Goal: Information Seeking & Learning: Learn about a topic

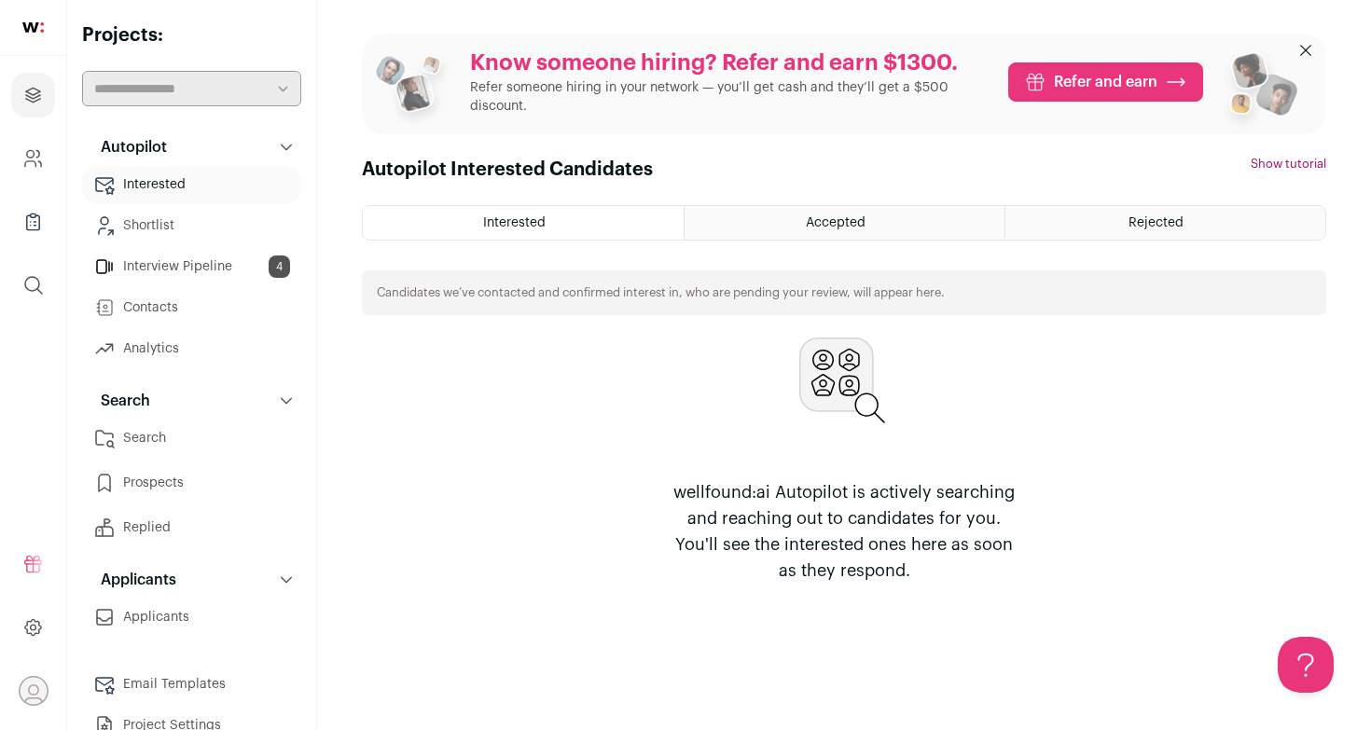
click at [168, 269] on link "Interview Pipeline 4" at bounding box center [191, 266] width 219 height 37
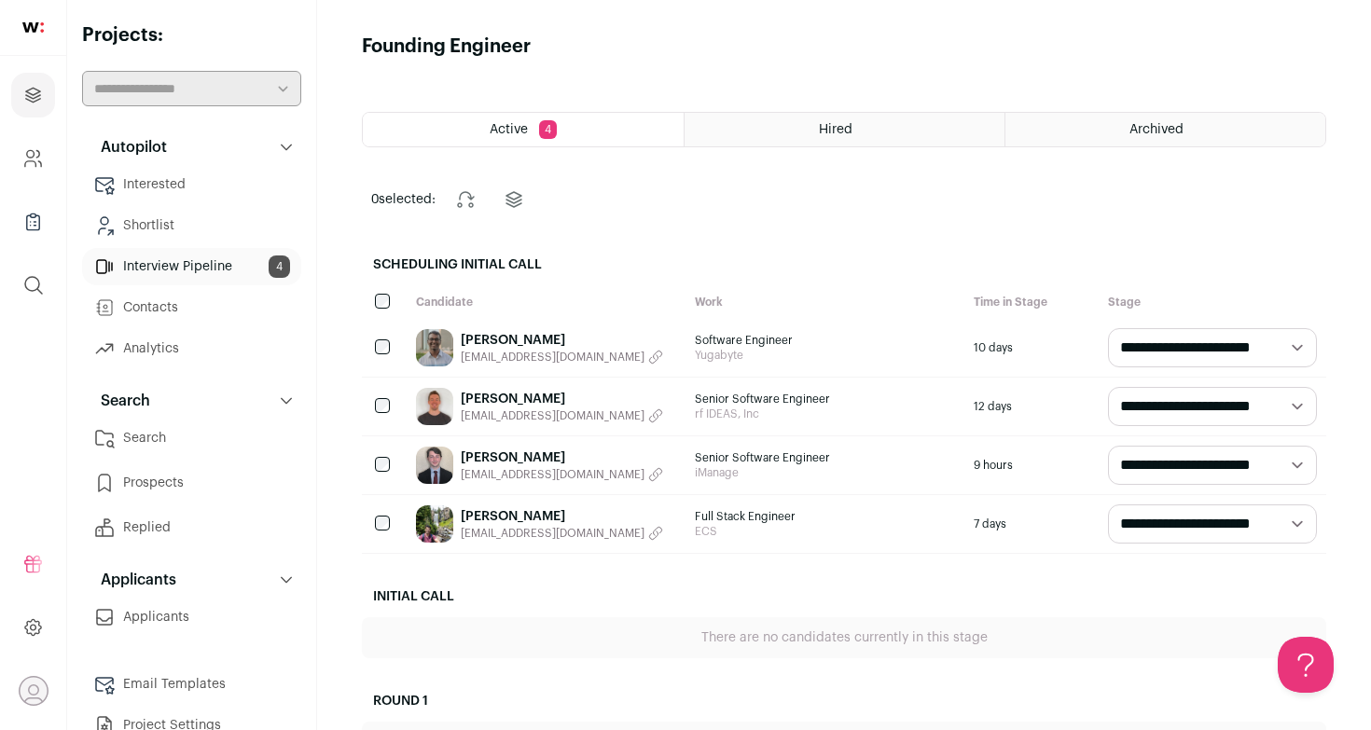
click at [634, 397] on div "[PERSON_NAME] [EMAIL_ADDRESS][DOMAIN_NAME]" at bounding box center [546, 407] width 279 height 58
click at [530, 400] on link "[PERSON_NAME]" at bounding box center [562, 399] width 202 height 19
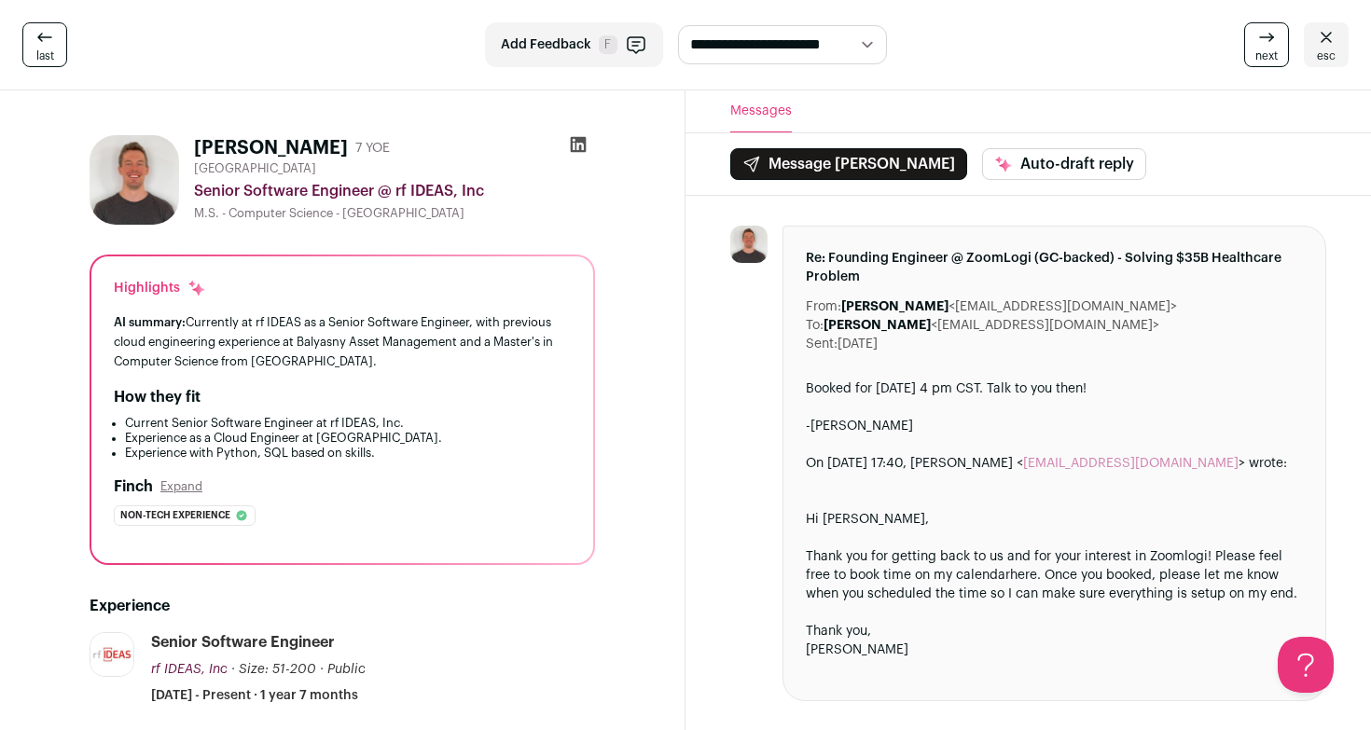
click at [574, 146] on icon at bounding box center [578, 144] width 19 height 19
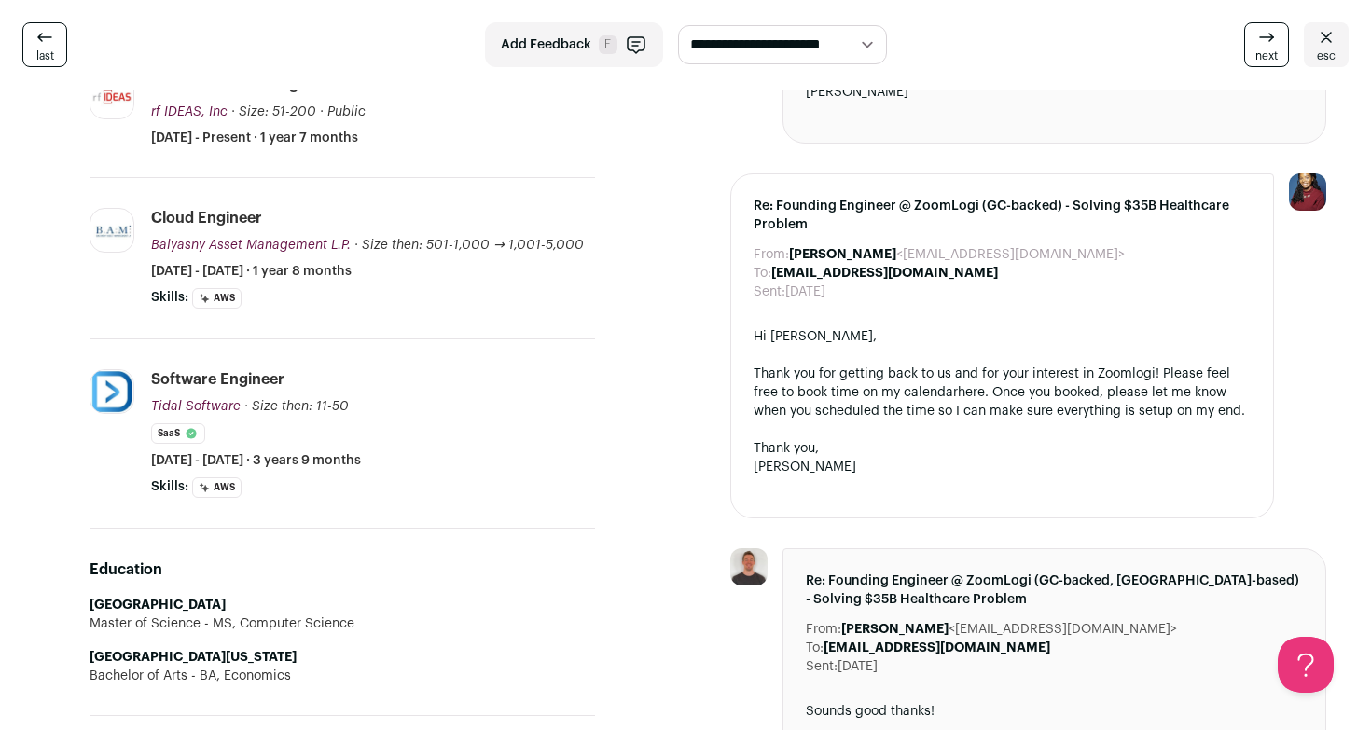
scroll to position [624, 0]
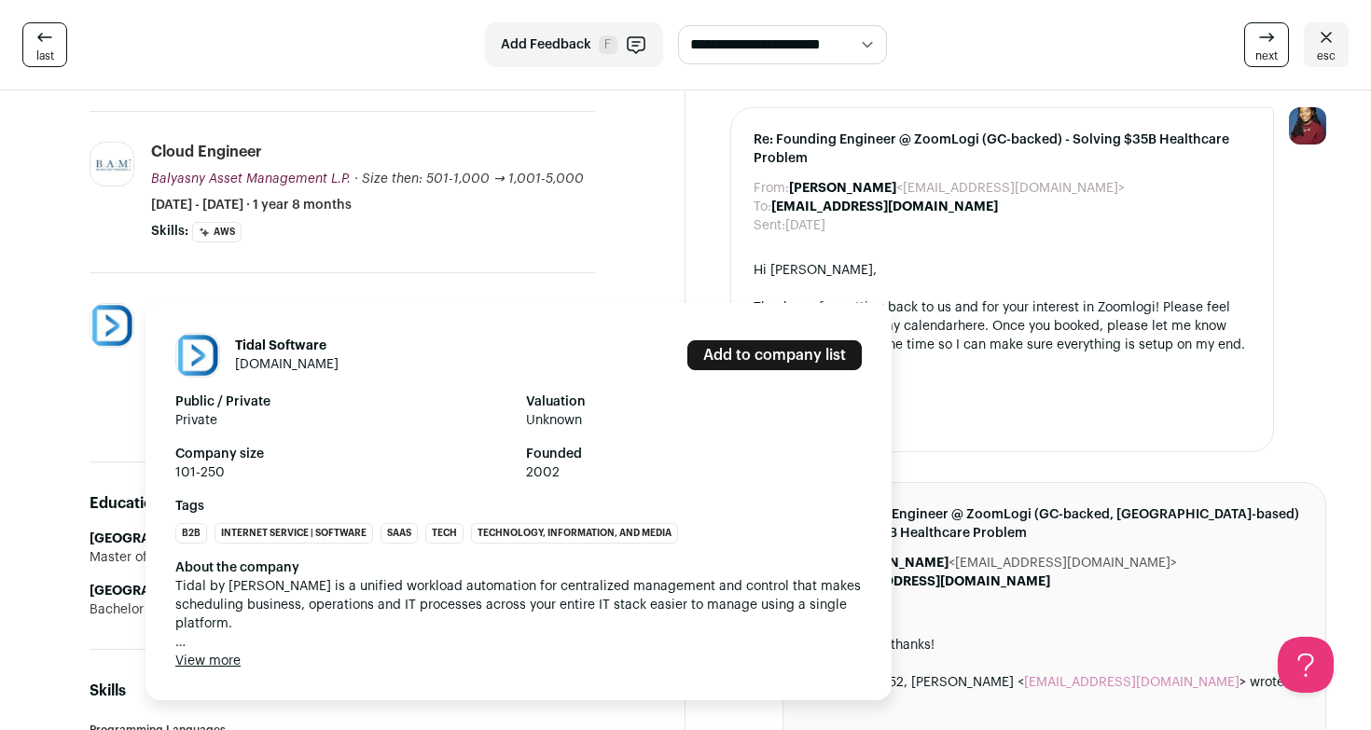
click at [200, 669] on button "View more" at bounding box center [207, 661] width 65 height 19
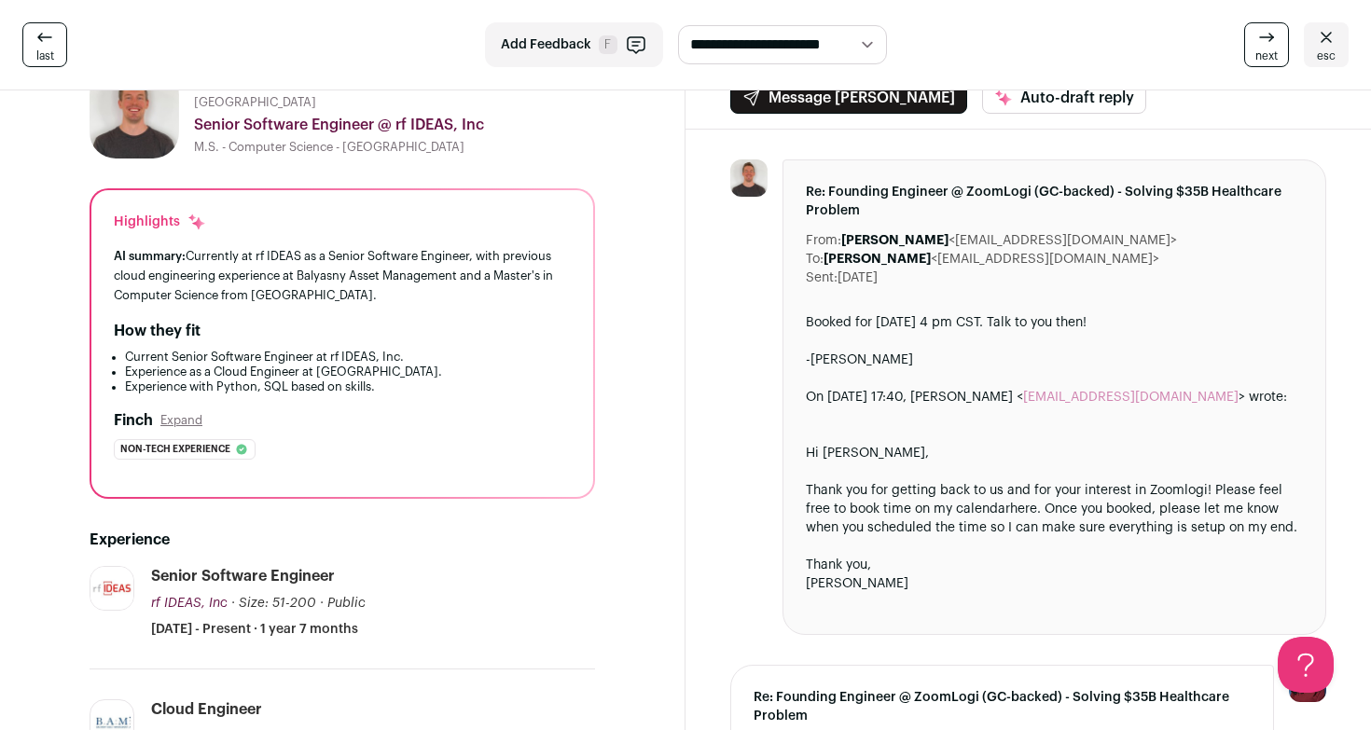
scroll to position [30, 0]
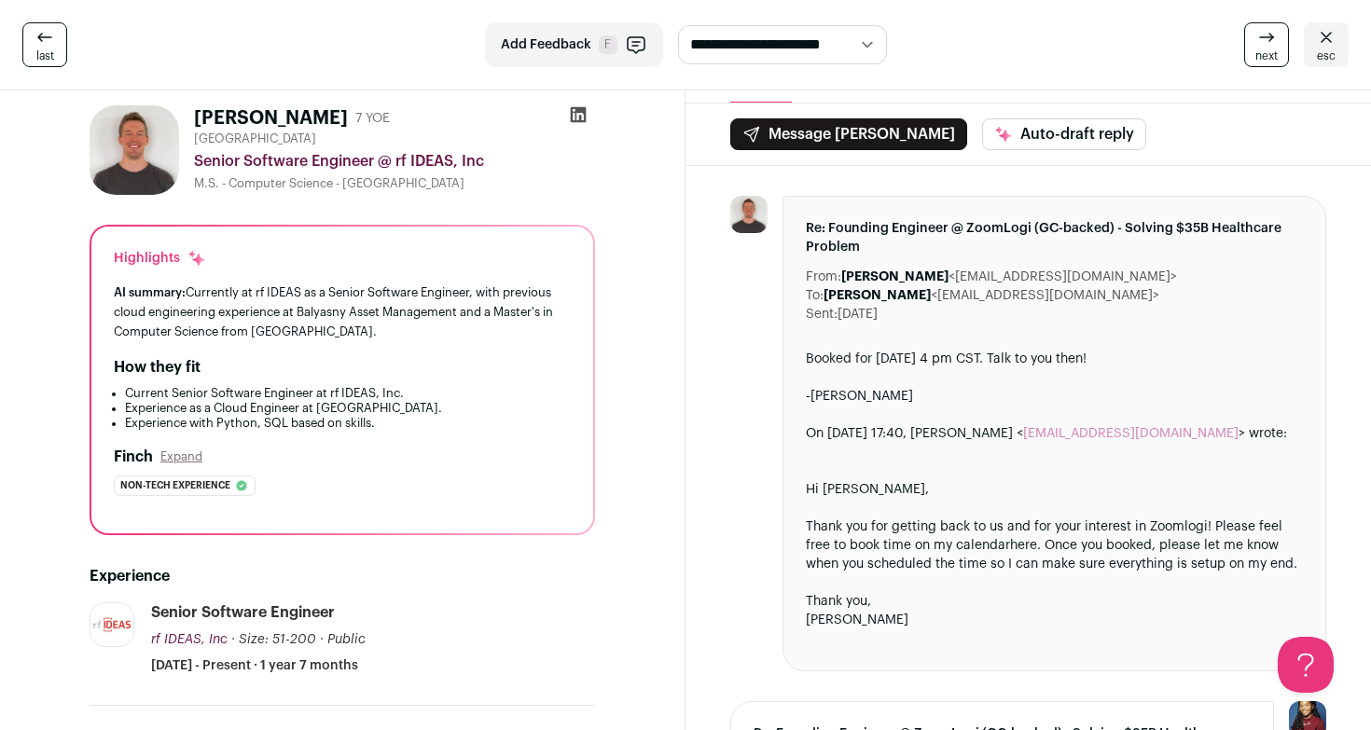
click at [576, 118] on icon at bounding box center [579, 115] width 16 height 16
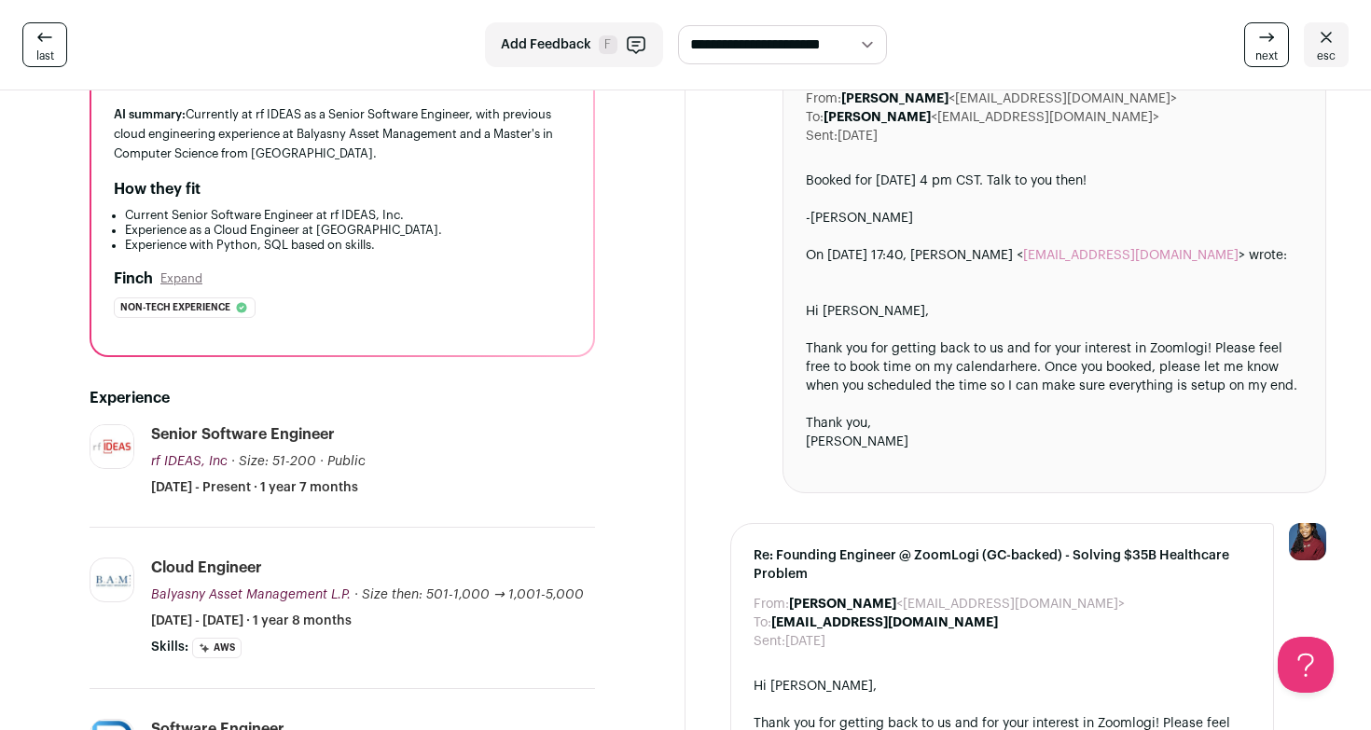
scroll to position [253, 0]
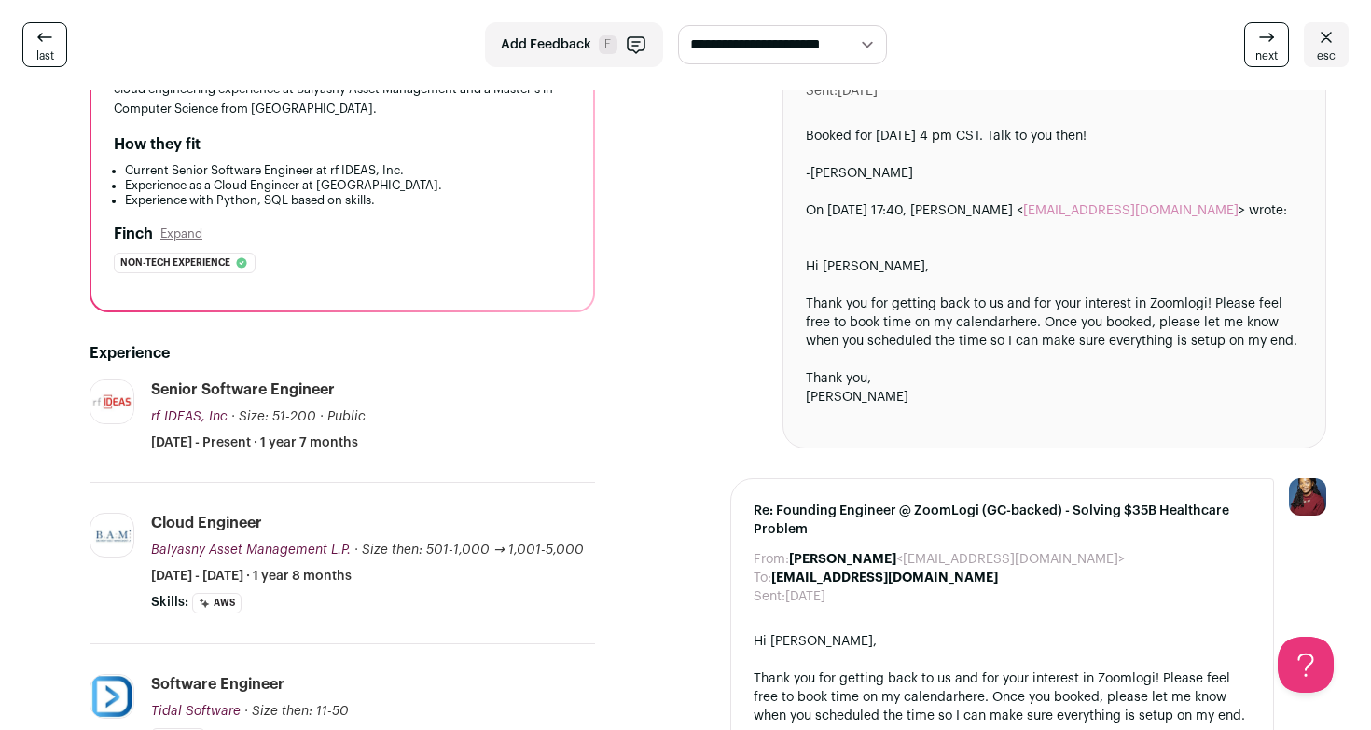
click at [182, 235] on button "Expand" at bounding box center [181, 234] width 42 height 15
